Goal: Information Seeking & Learning: Learn about a topic

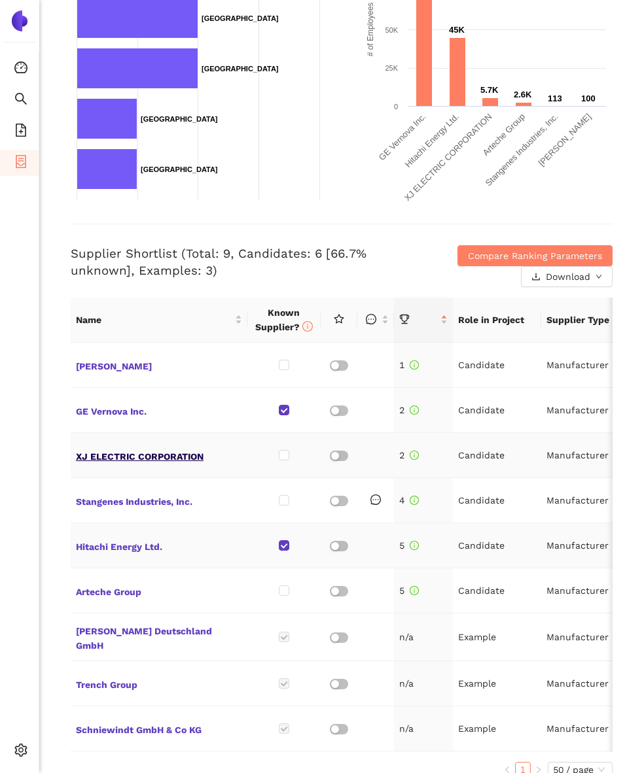
scroll to position [341, 0]
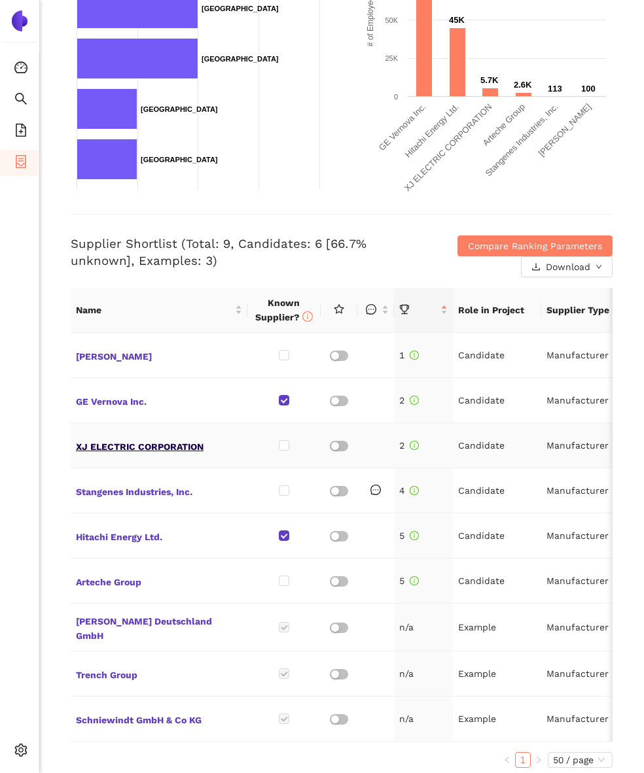
click at [146, 437] on span "XJ ELECTRIC CORPORATION" at bounding box center [159, 445] width 166 height 17
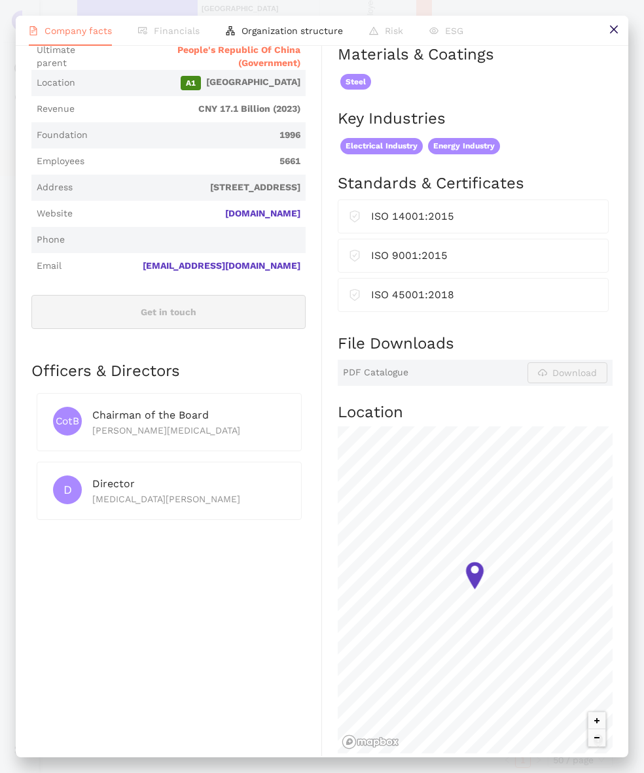
scroll to position [0, 0]
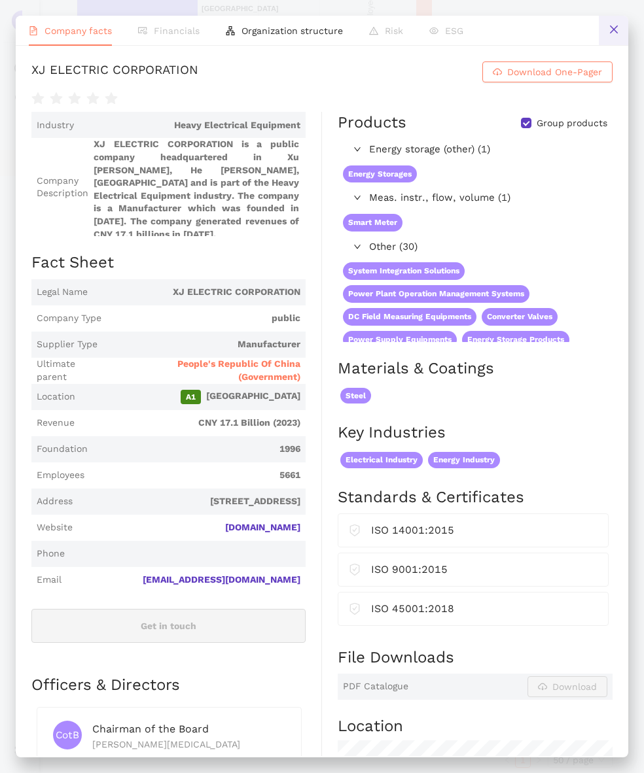
click at [614, 25] on icon "close" at bounding box center [613, 29] width 10 height 10
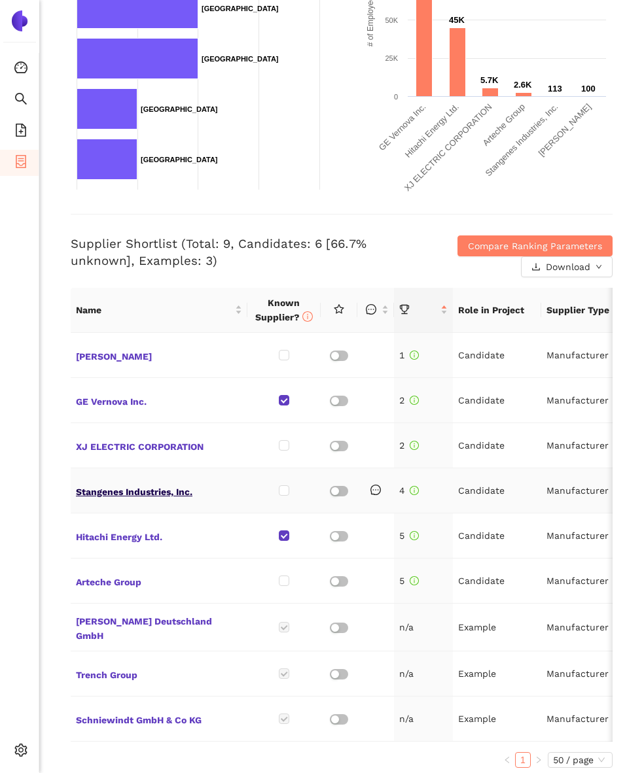
click at [119, 482] on span "Stangenes Industries, Inc." at bounding box center [159, 490] width 166 height 17
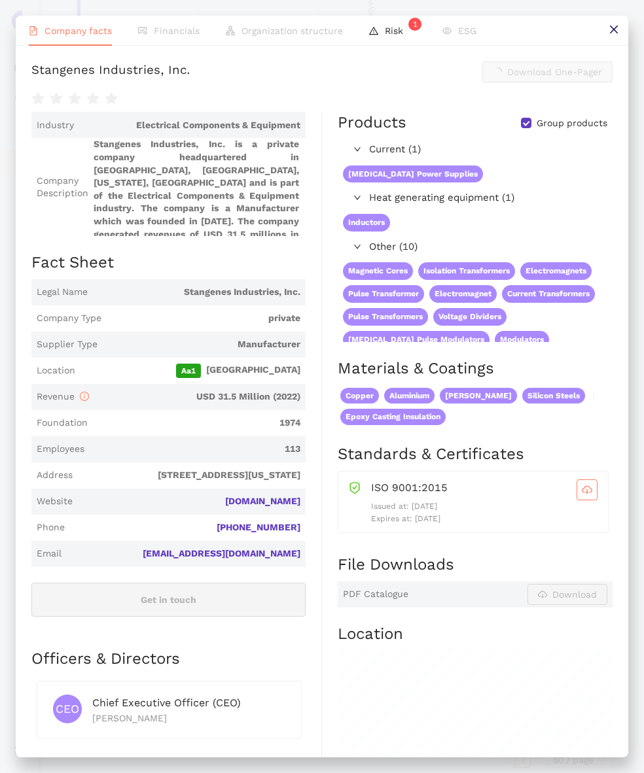
scroll to position [341, 0]
click at [615, 27] on icon "close" at bounding box center [613, 30] width 8 height 8
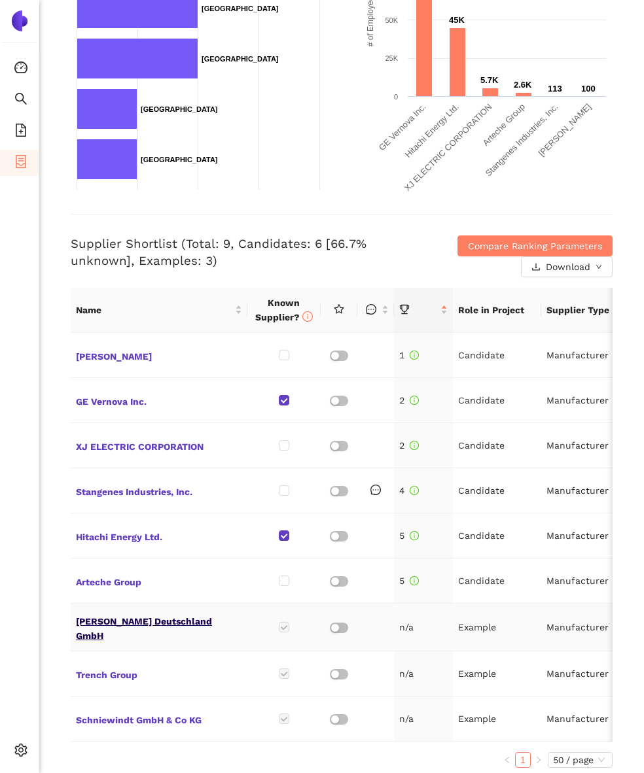
click at [186, 614] on span "[PERSON_NAME] Deutschland GmbH" at bounding box center [159, 627] width 166 height 31
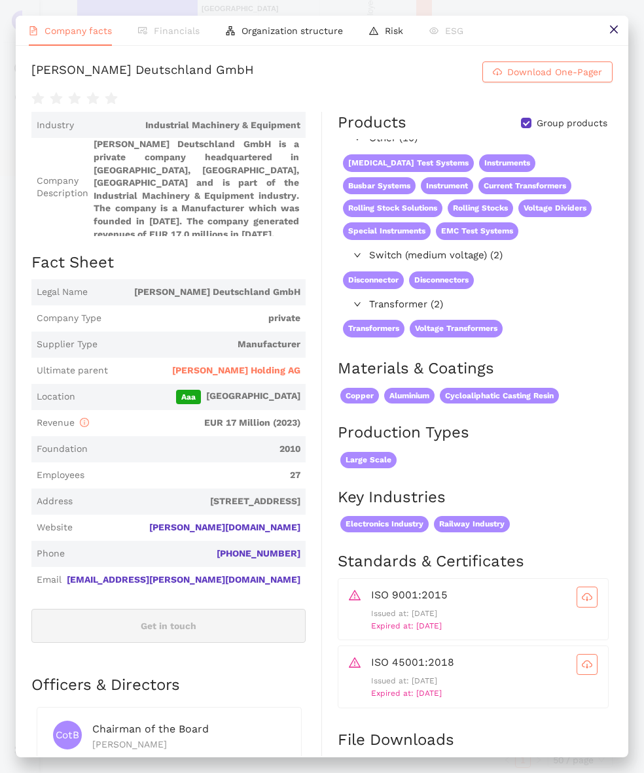
scroll to position [0, 0]
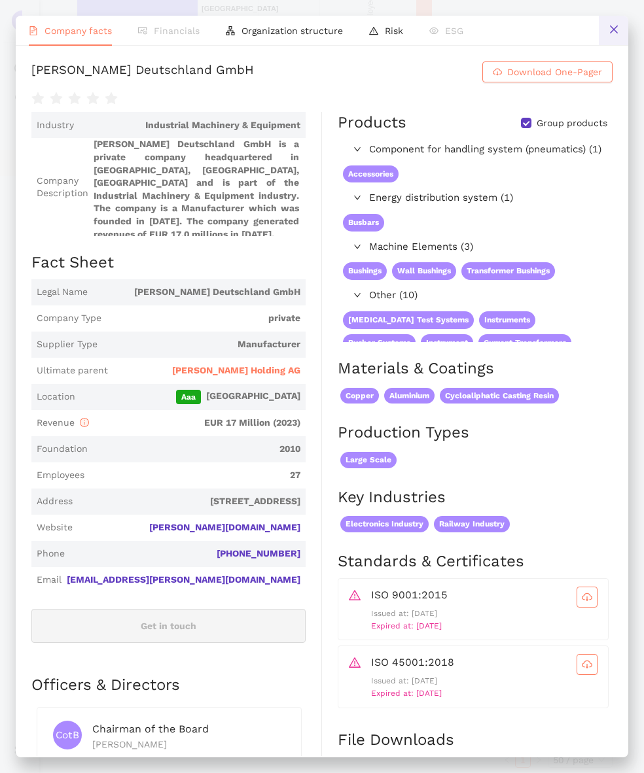
click at [614, 31] on icon "close" at bounding box center [613, 29] width 10 height 10
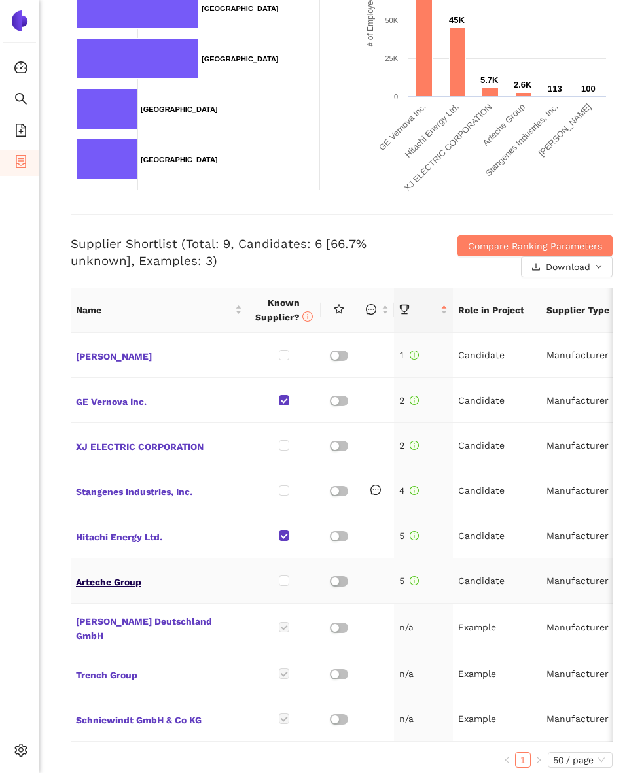
click at [119, 572] on span "Arteche Group" at bounding box center [159, 580] width 166 height 17
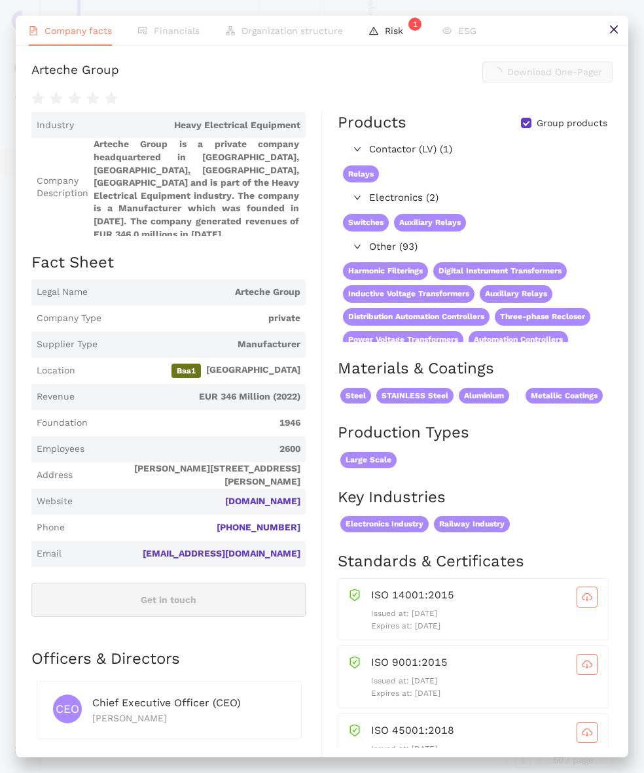
scroll to position [341, 0]
click at [612, 34] on icon "close" at bounding box center [613, 29] width 10 height 10
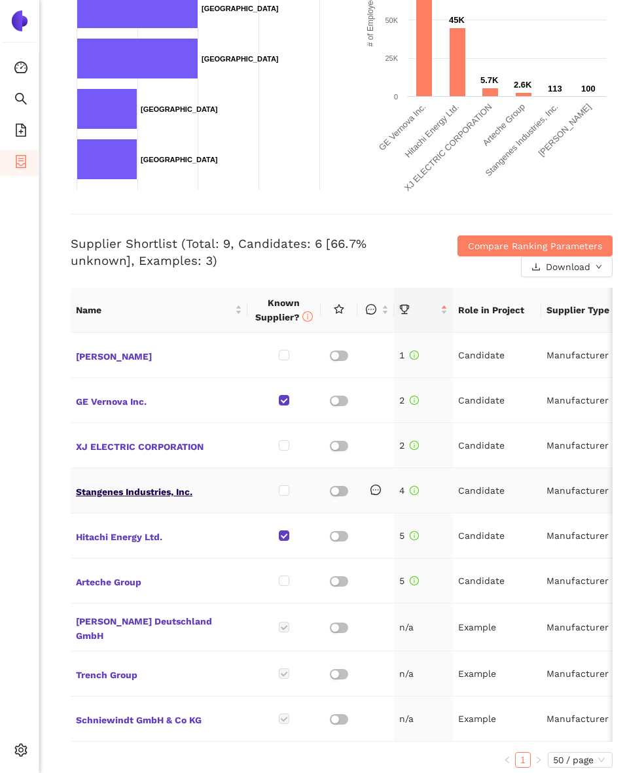
click at [151, 482] on span "Stangenes Industries, Inc." at bounding box center [159, 490] width 166 height 17
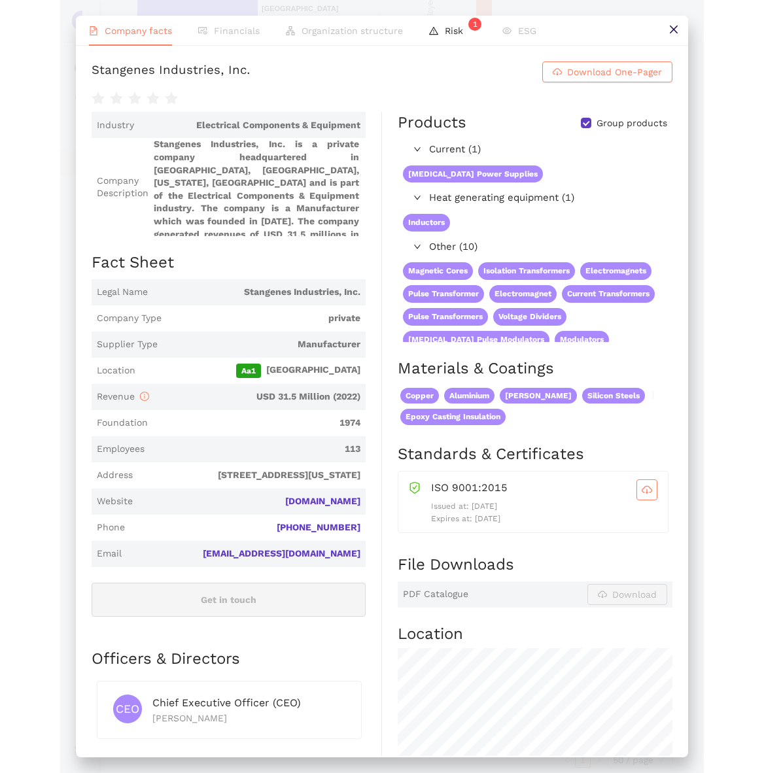
scroll to position [109, 0]
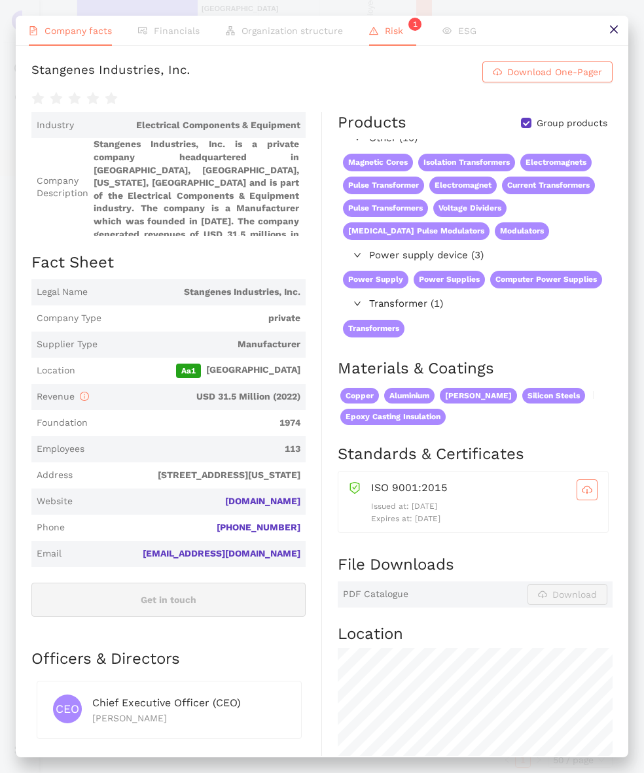
click at [375, 33] on icon "warning" at bounding box center [373, 31] width 9 height 8
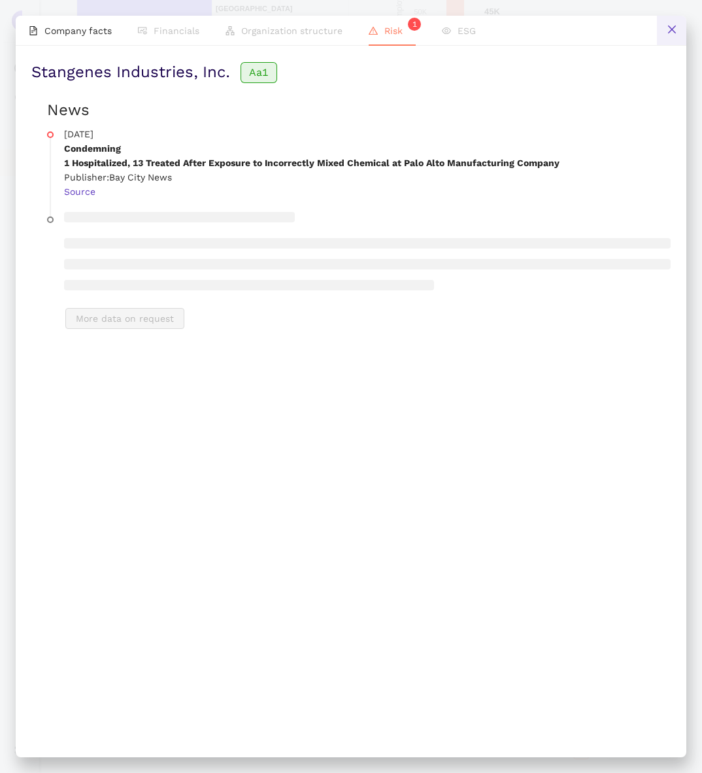
click at [643, 31] on icon "close" at bounding box center [672, 30] width 8 height 8
